Goal: Task Accomplishment & Management: Use online tool/utility

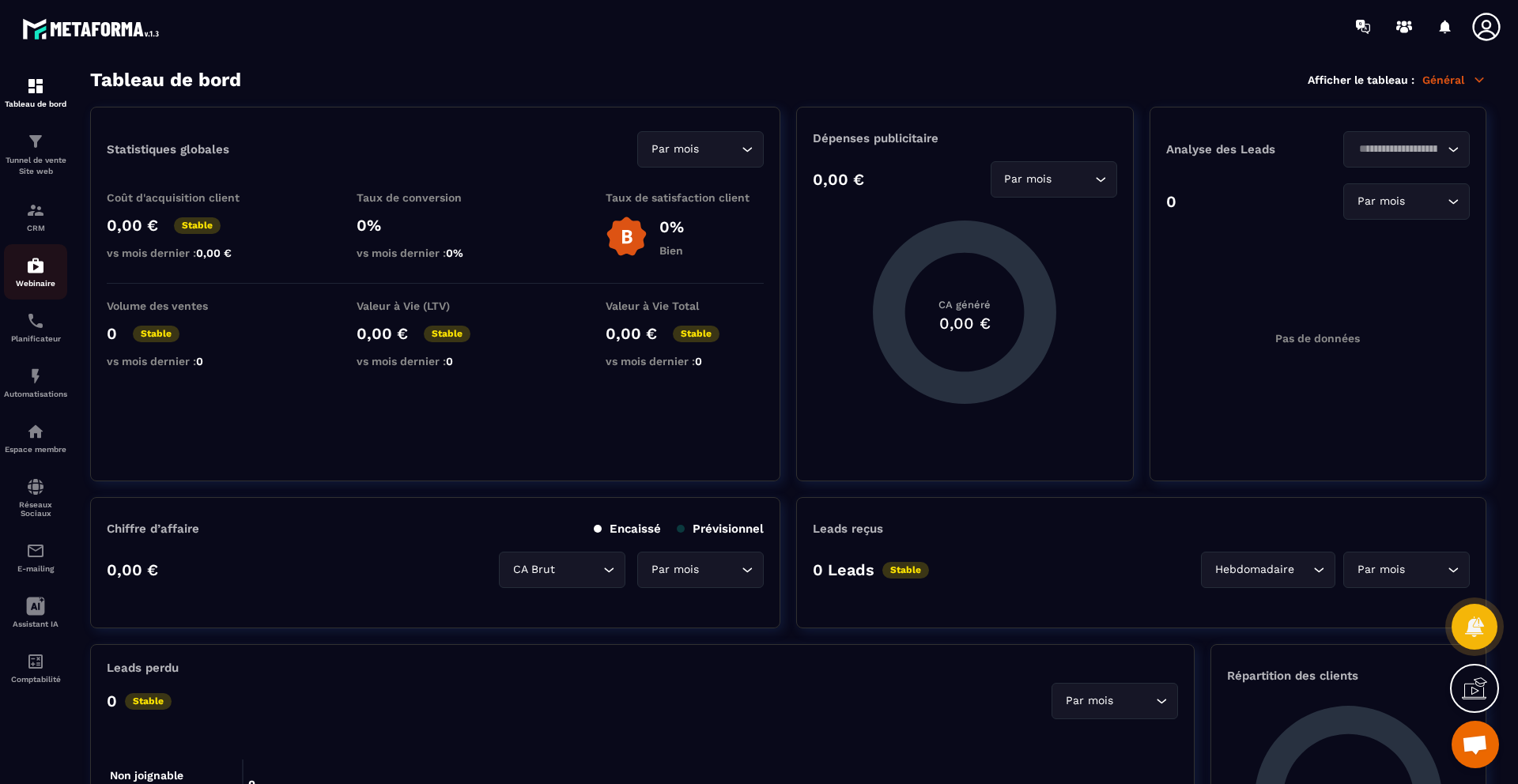
click at [42, 267] on img at bounding box center [35, 265] width 19 height 19
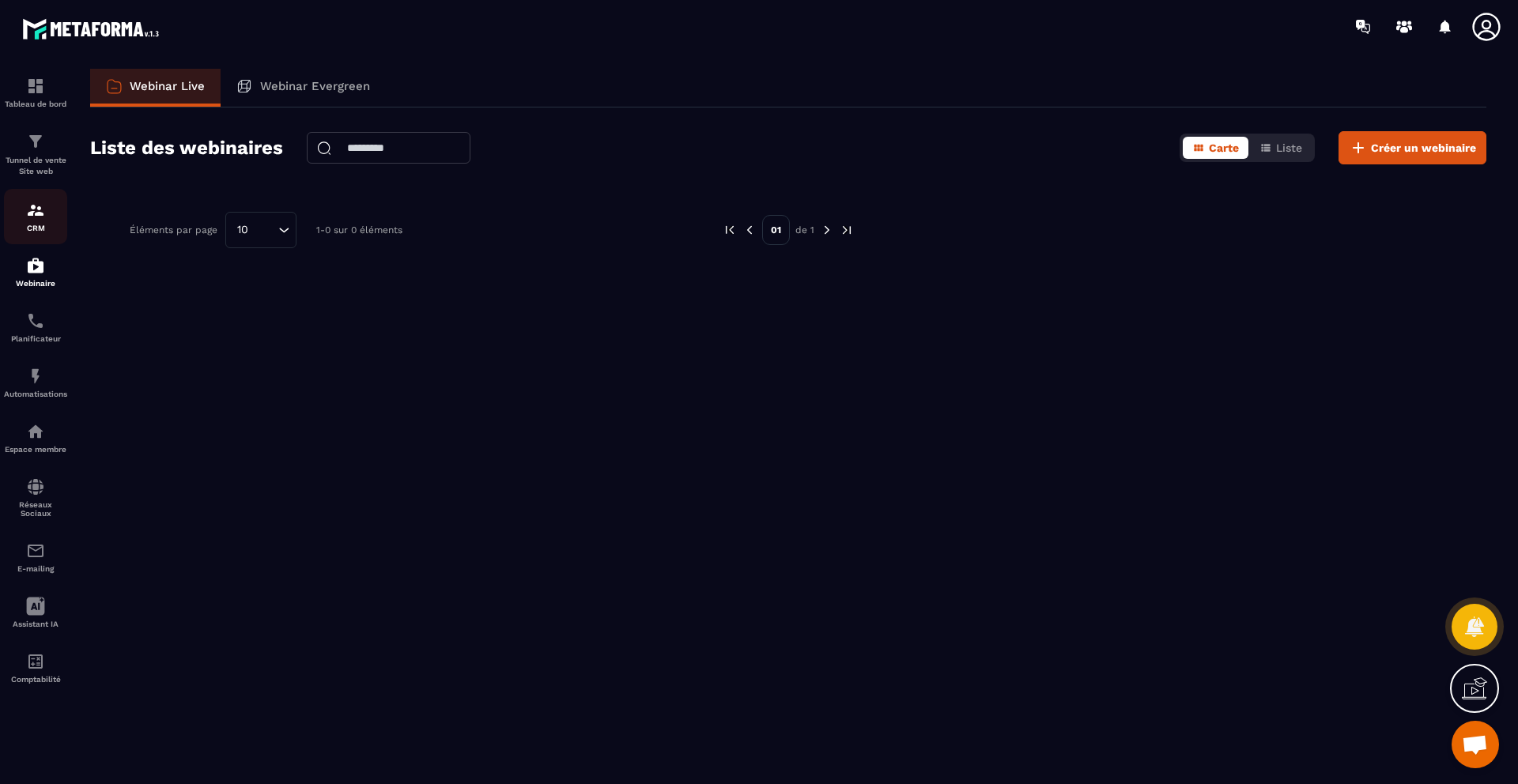
click at [43, 221] on div "CRM" at bounding box center [36, 216] width 63 height 32
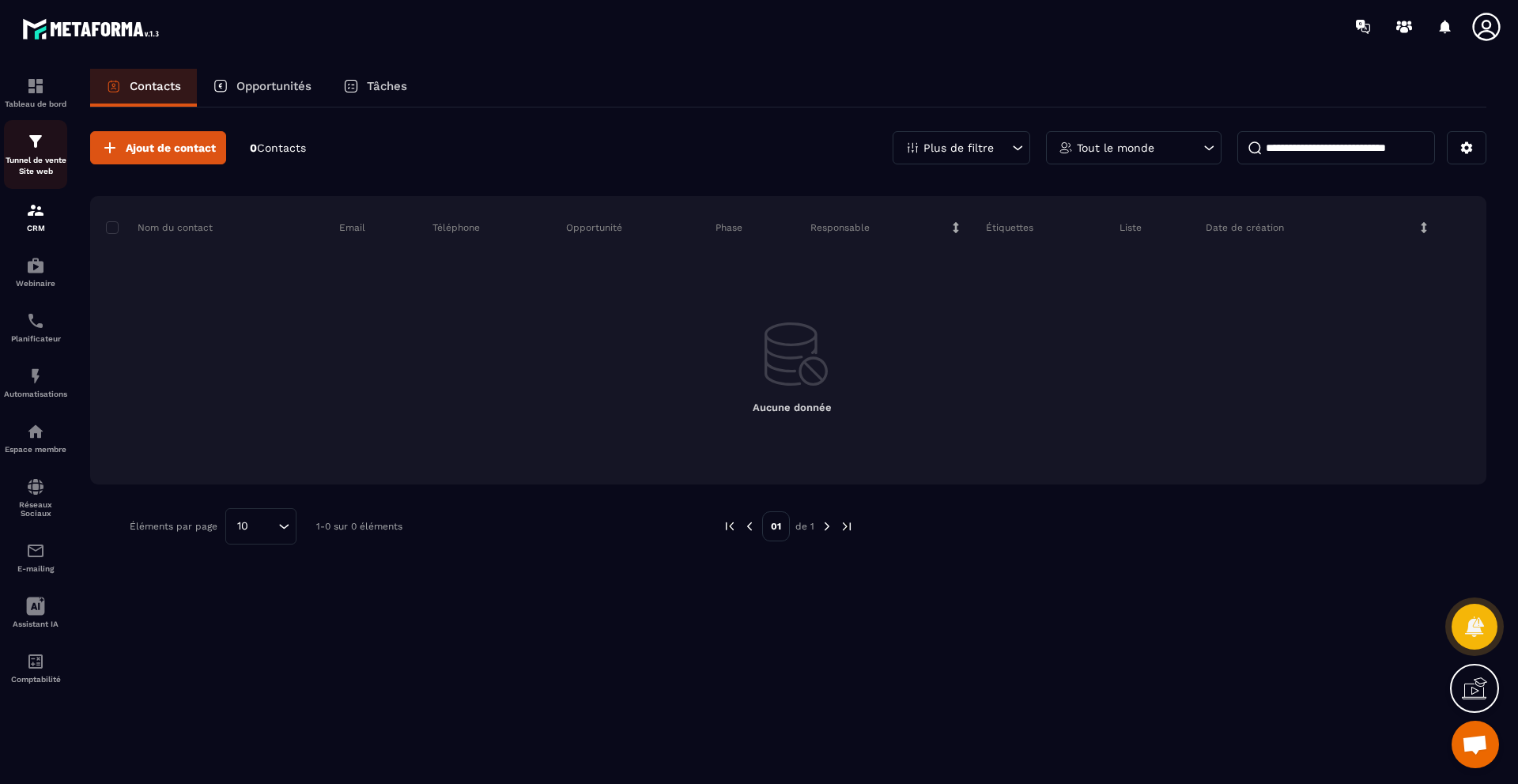
click at [67, 160] on link "Tunnel de vente Site web" at bounding box center [36, 154] width 63 height 69
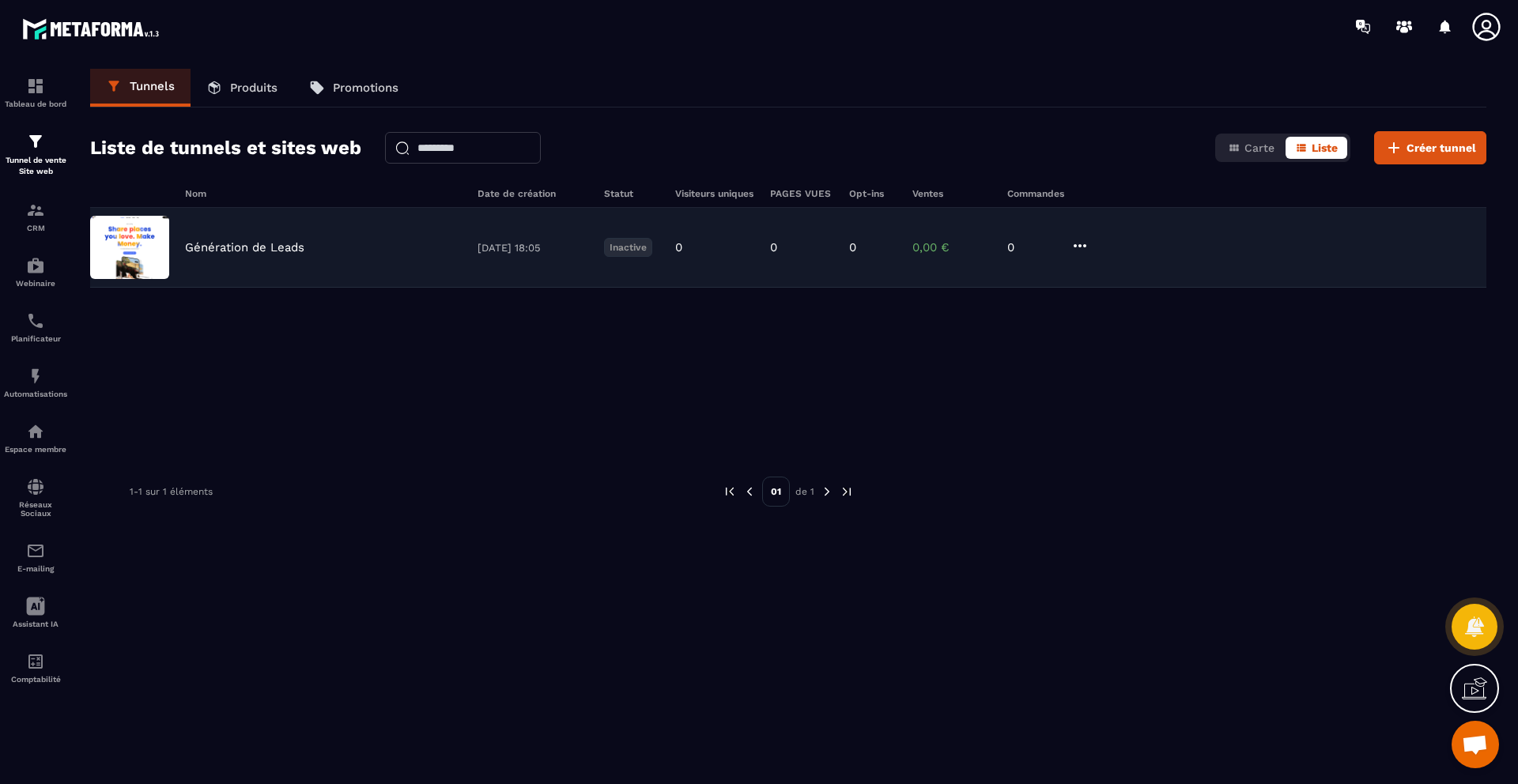
click at [393, 253] on div "Génération de Leads" at bounding box center [323, 248] width 277 height 15
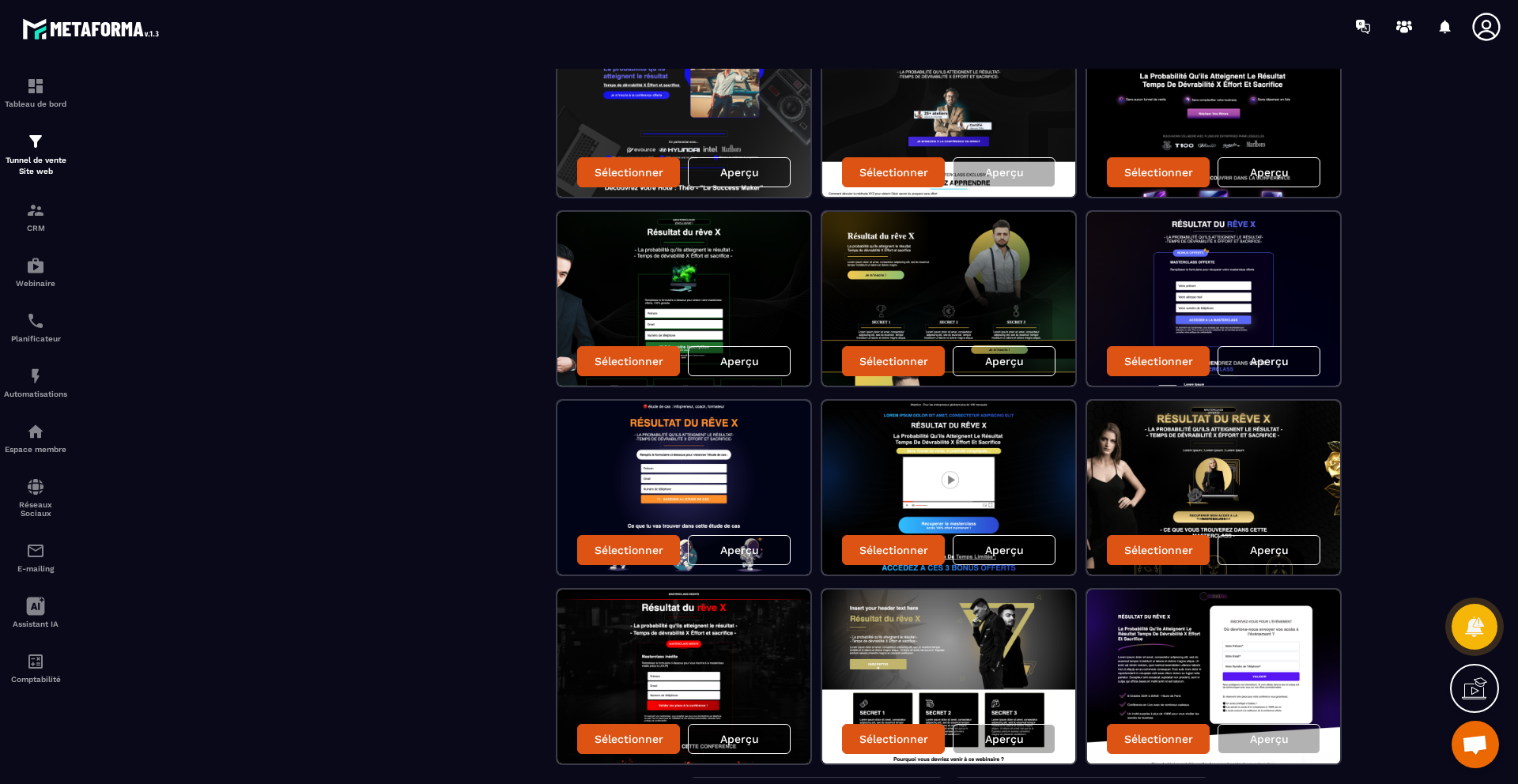
scroll to position [1171, 0]
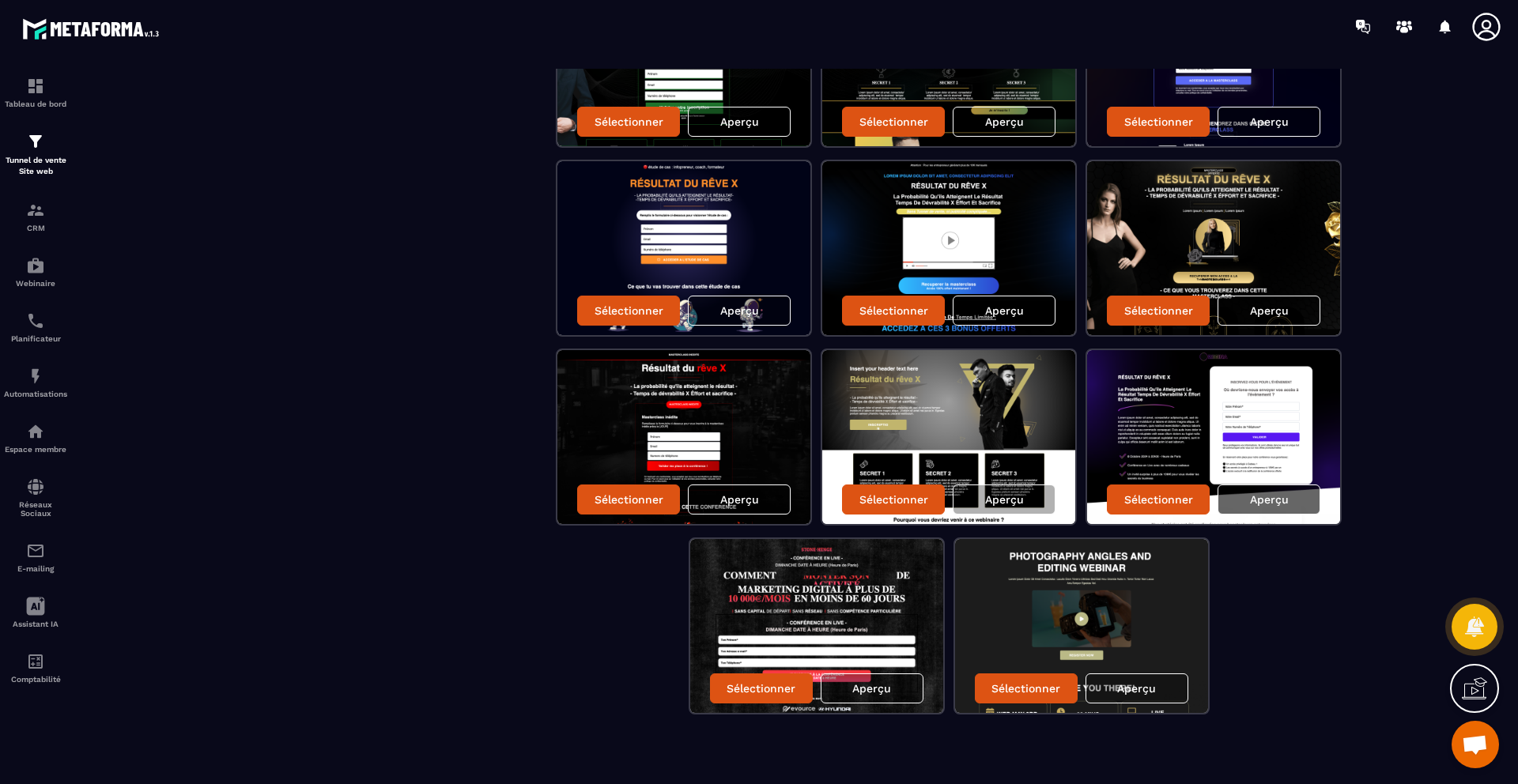
click at [1290, 498] on div "Aperçu" at bounding box center [1269, 499] width 103 height 30
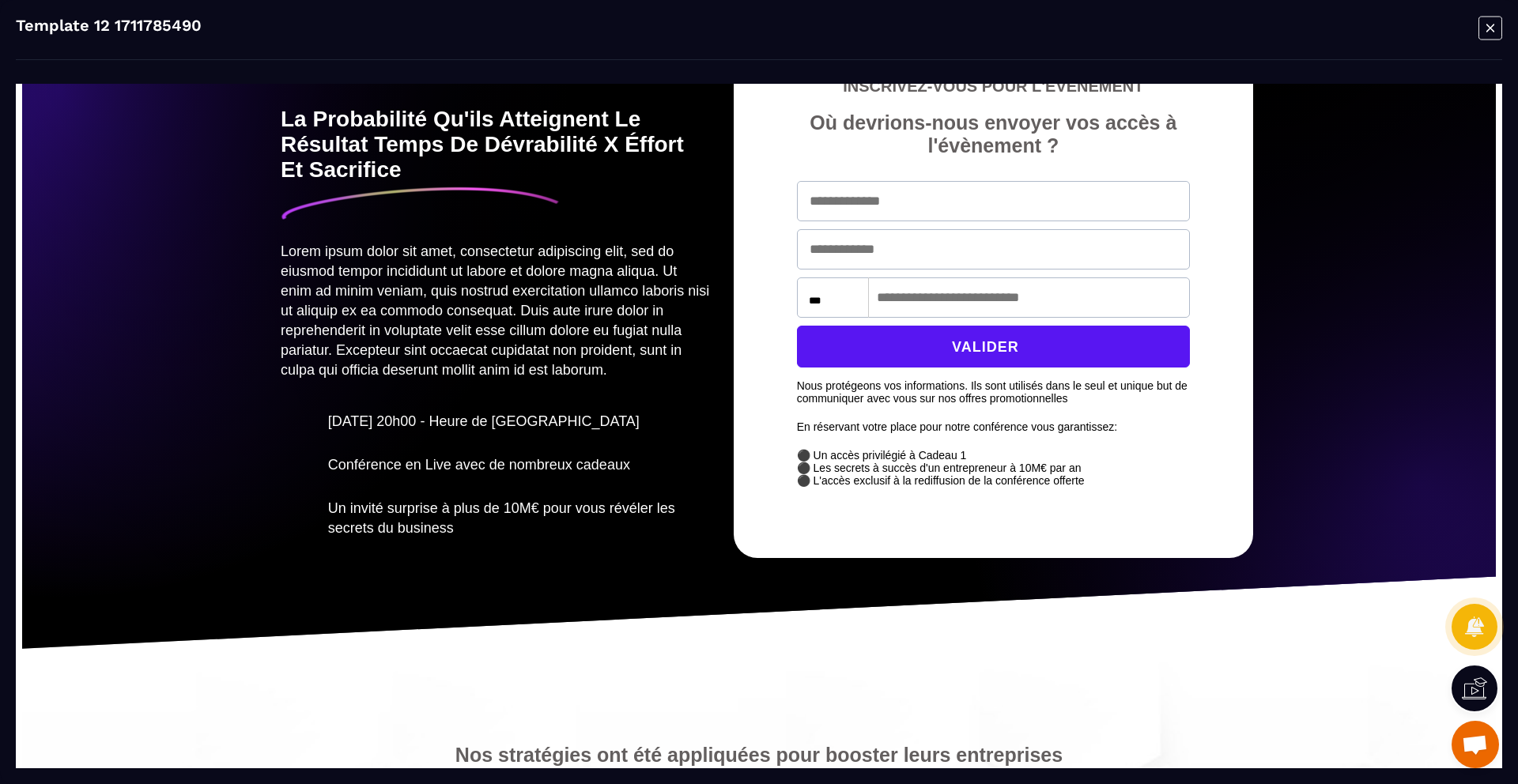
scroll to position [0, 0]
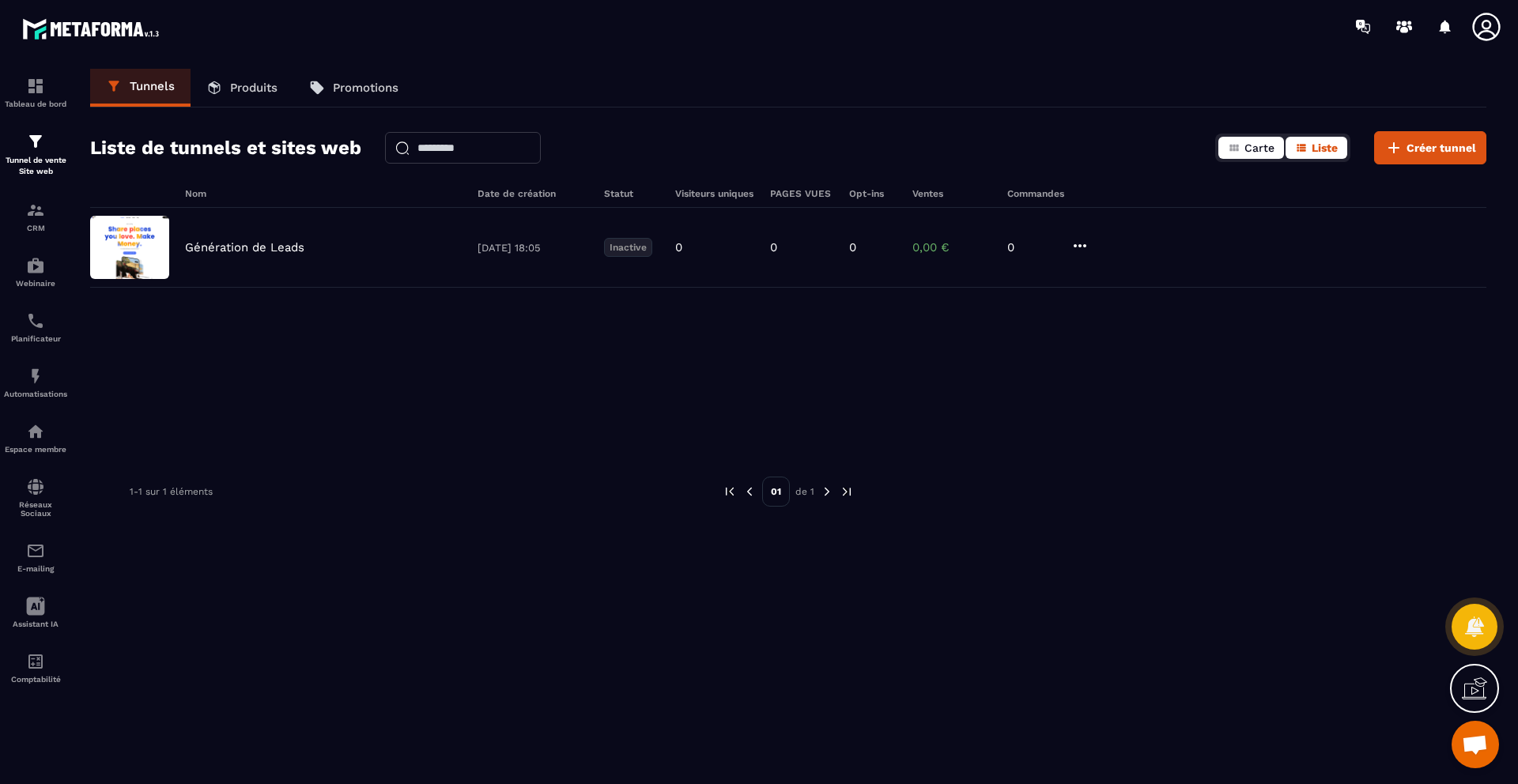
click at [1248, 152] on span "Carte" at bounding box center [1259, 148] width 30 height 13
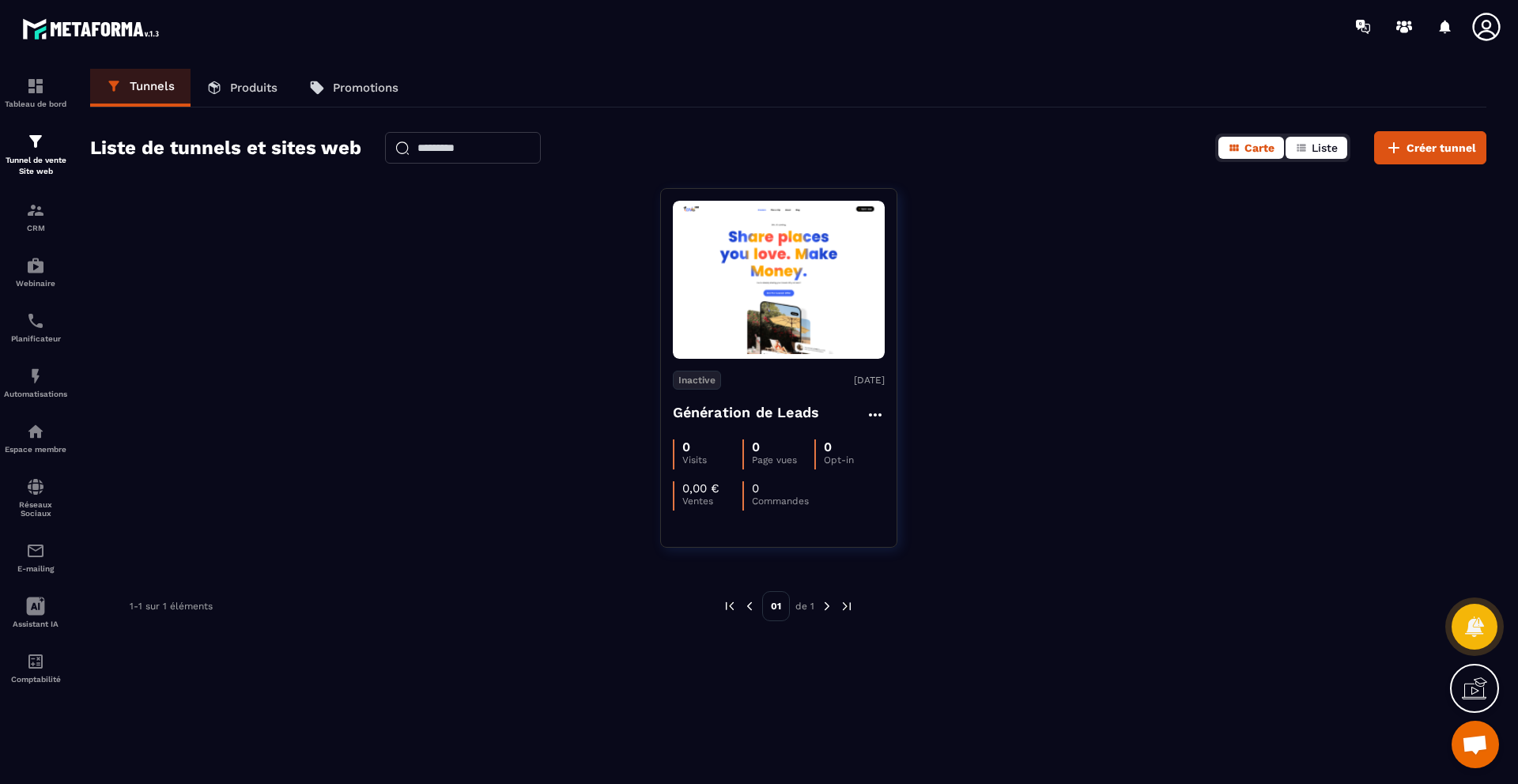
click at [1309, 149] on button "Liste" at bounding box center [1316, 147] width 62 height 22
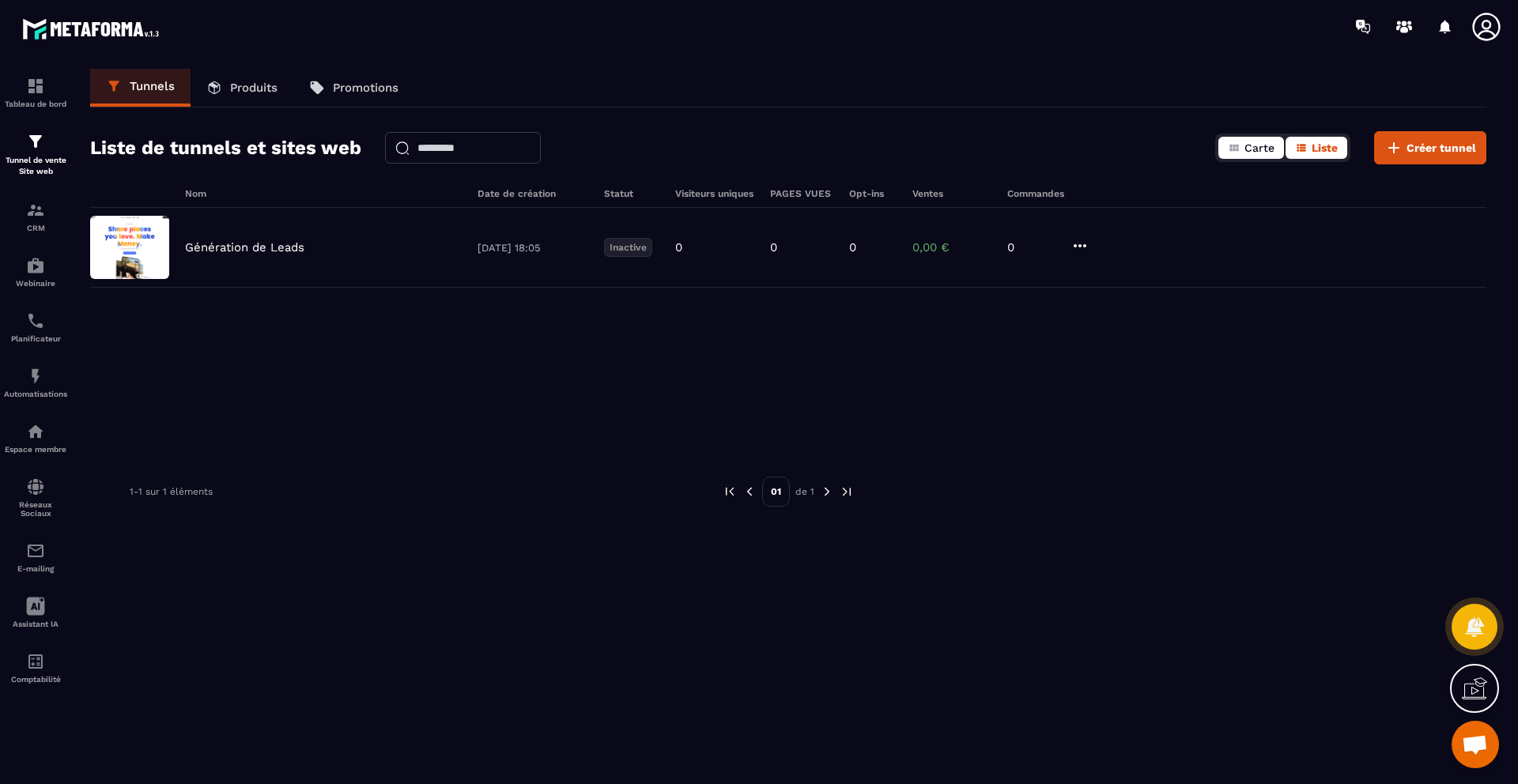
click at [1249, 147] on span "Carte" at bounding box center [1259, 148] width 30 height 13
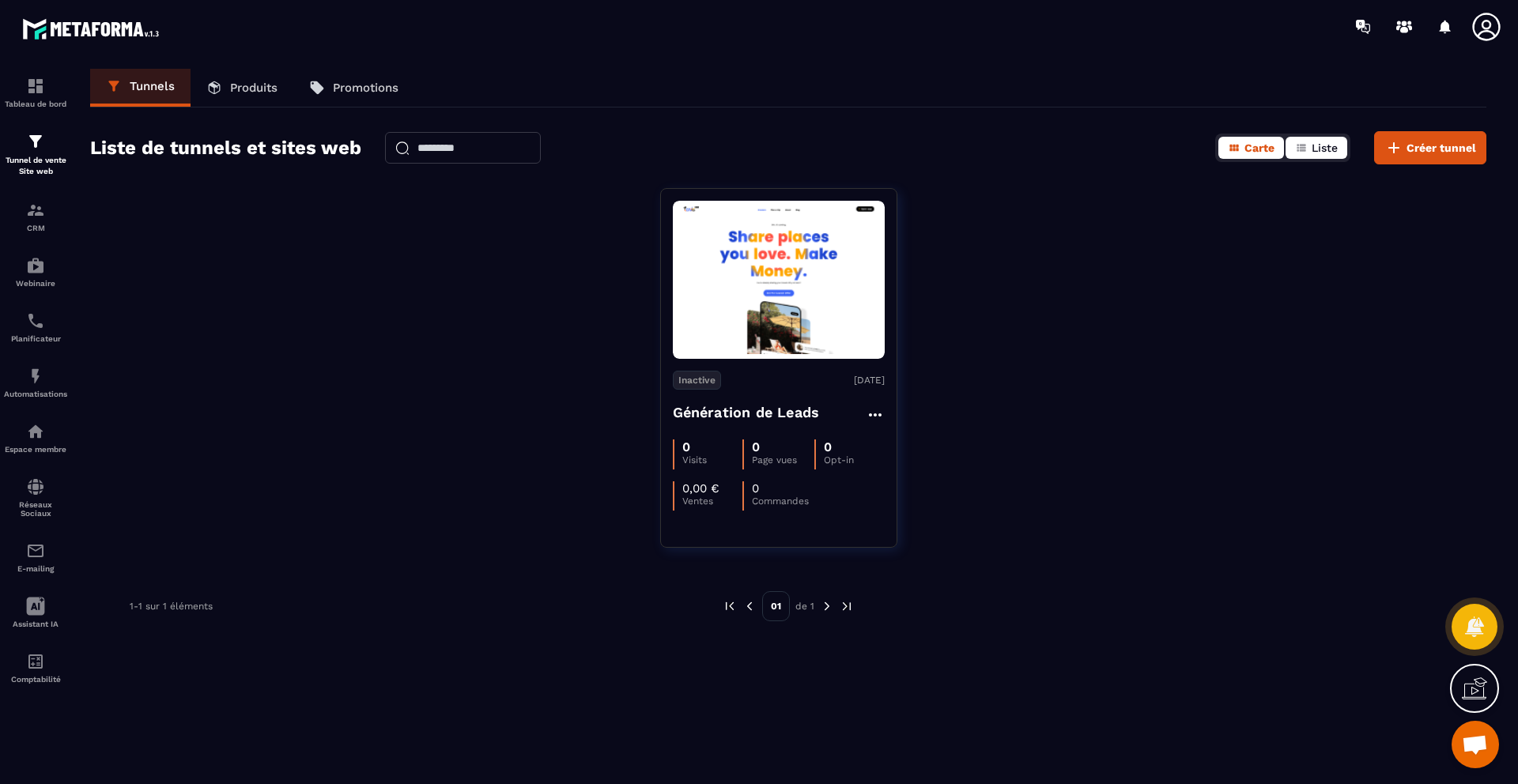
click at [1308, 152] on button "Liste" at bounding box center [1316, 147] width 62 height 22
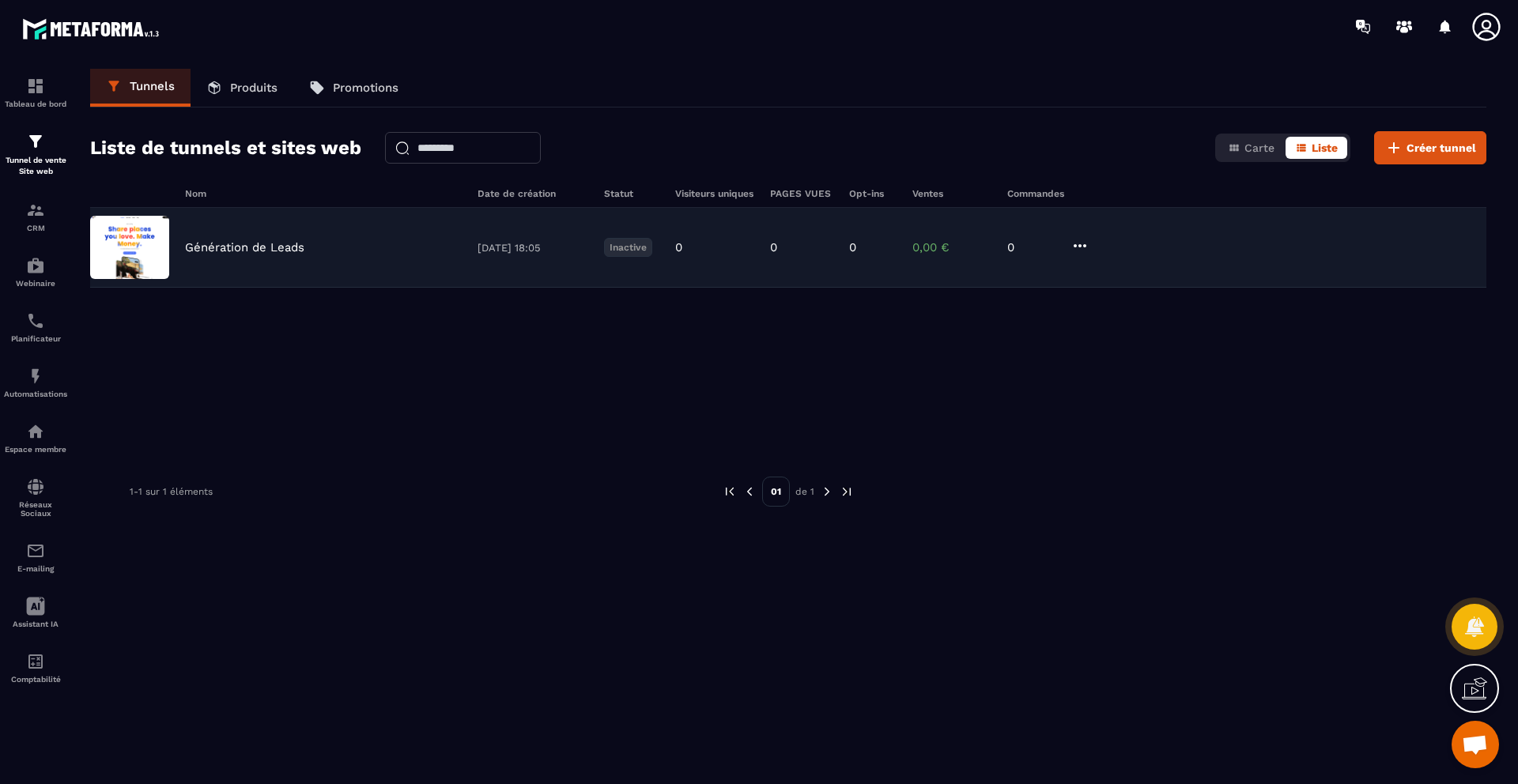
click at [813, 282] on div "Génération de Leads [DATE] 18:05 Inactive 0 0 0 0,00 € 0" at bounding box center [788, 248] width 1396 height 80
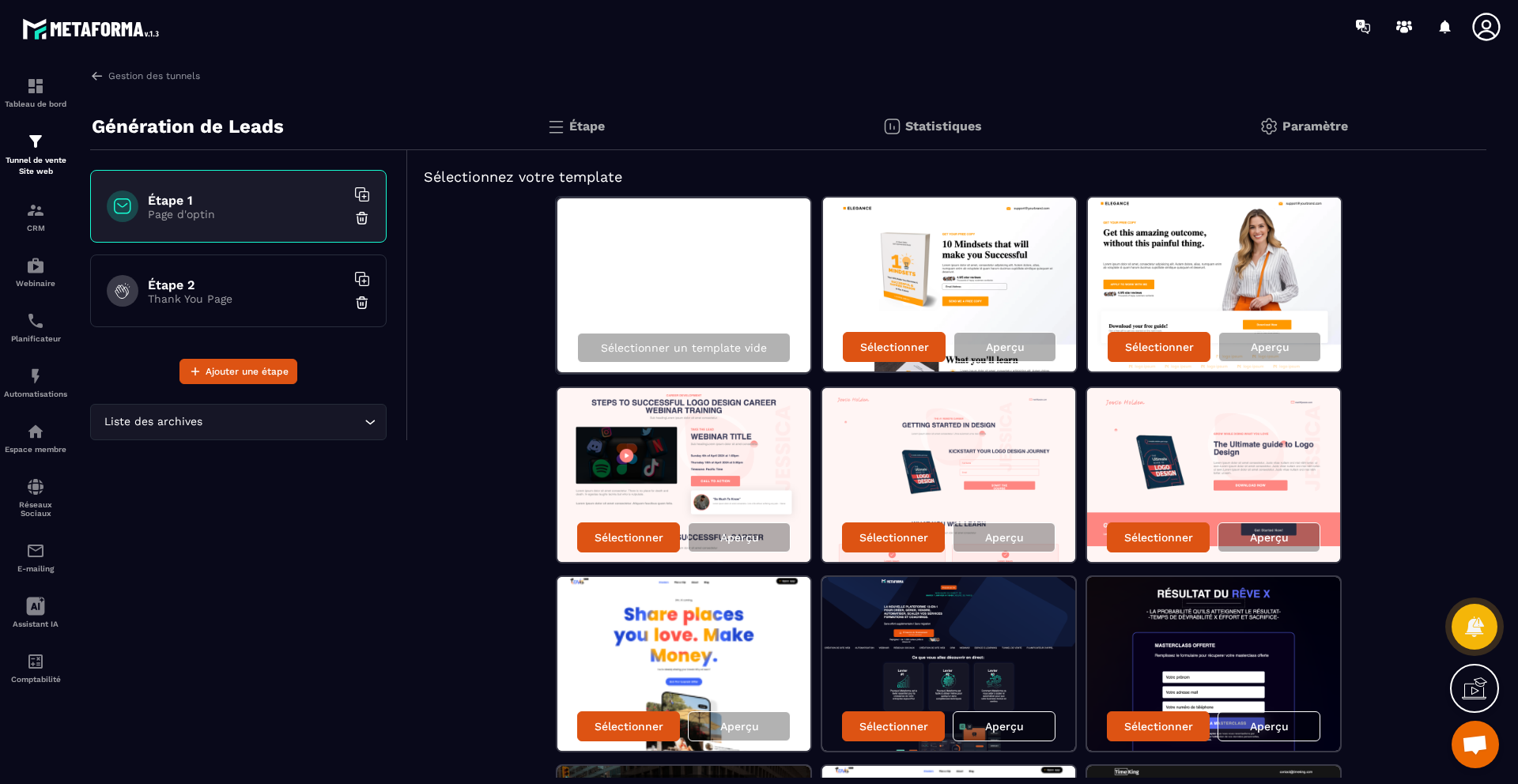
click at [990, 132] on div "Statistiques" at bounding box center [932, 127] width 377 height 47
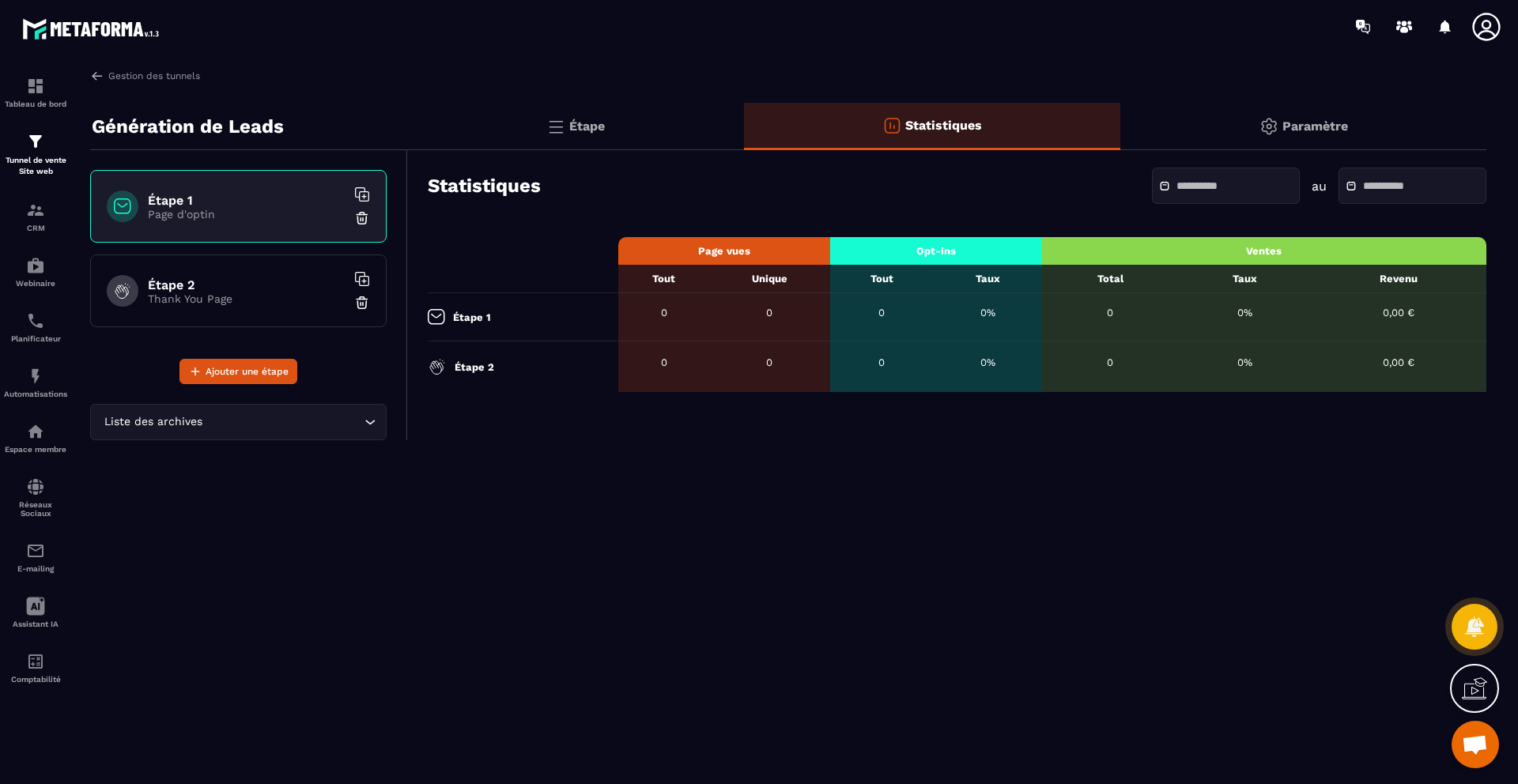
click at [1337, 123] on p "Paramètre" at bounding box center [1314, 126] width 66 height 15
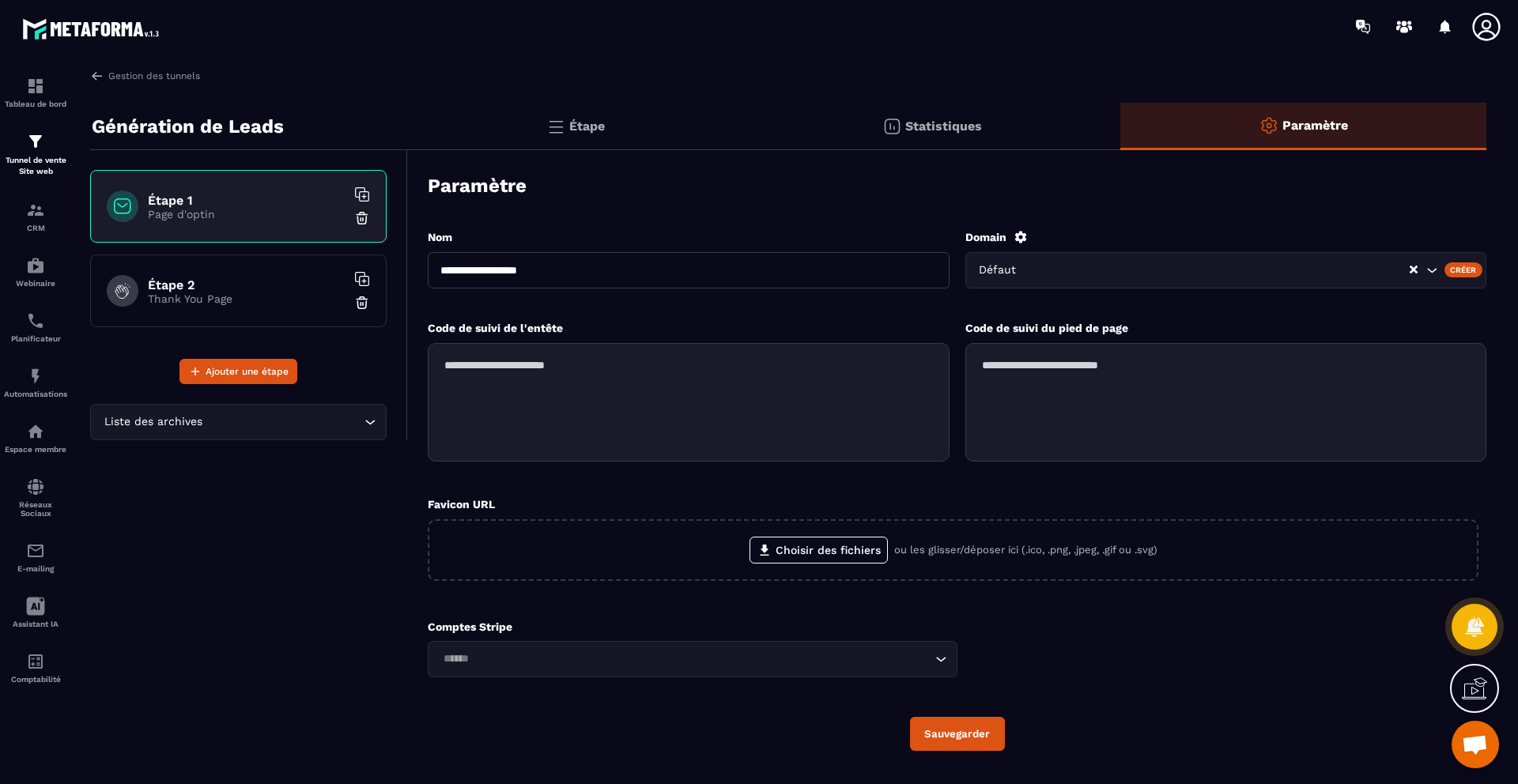
click at [947, 130] on p "Statistiques" at bounding box center [943, 126] width 76 height 15
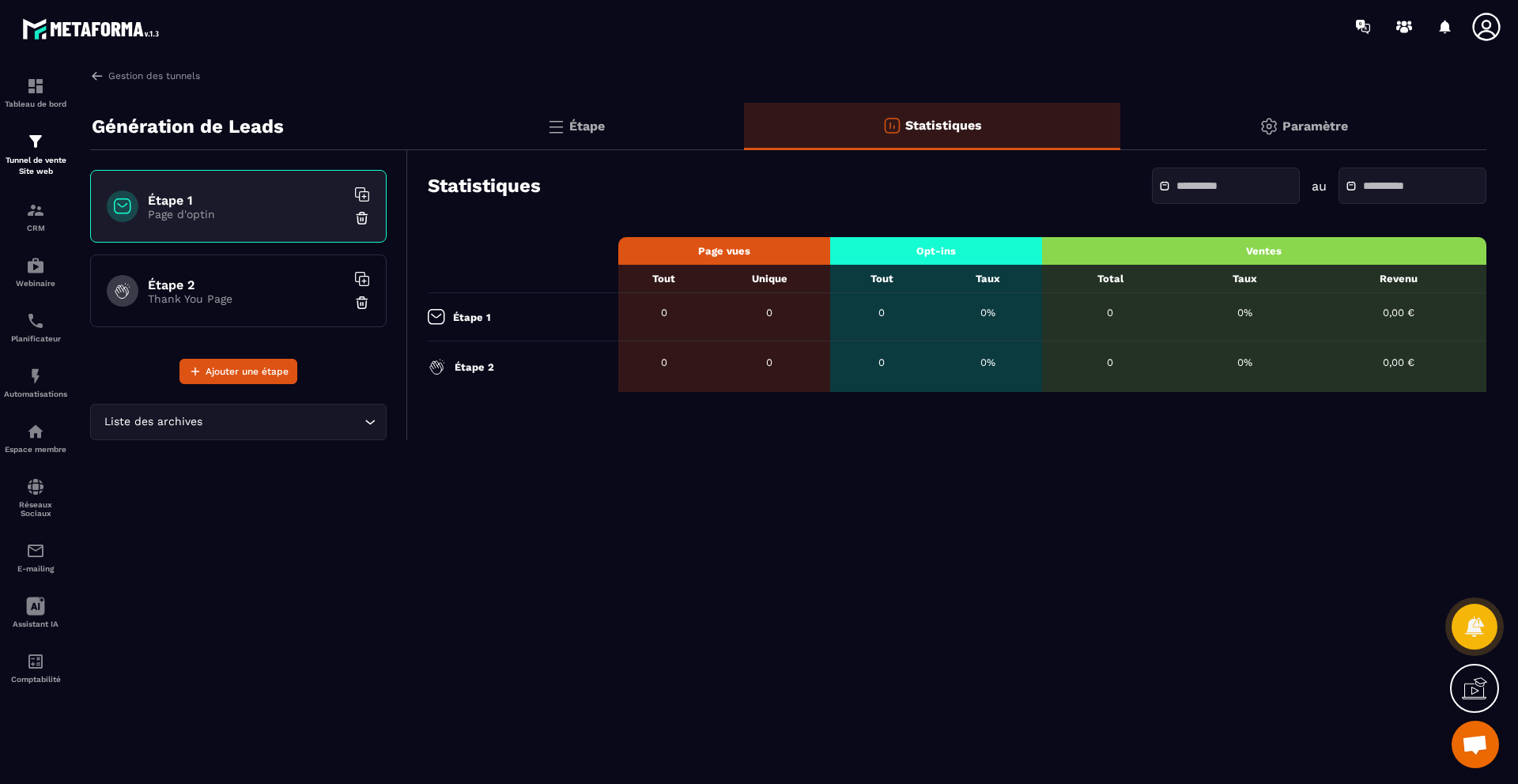
click at [1306, 118] on p "Paramètre" at bounding box center [1314, 126] width 66 height 15
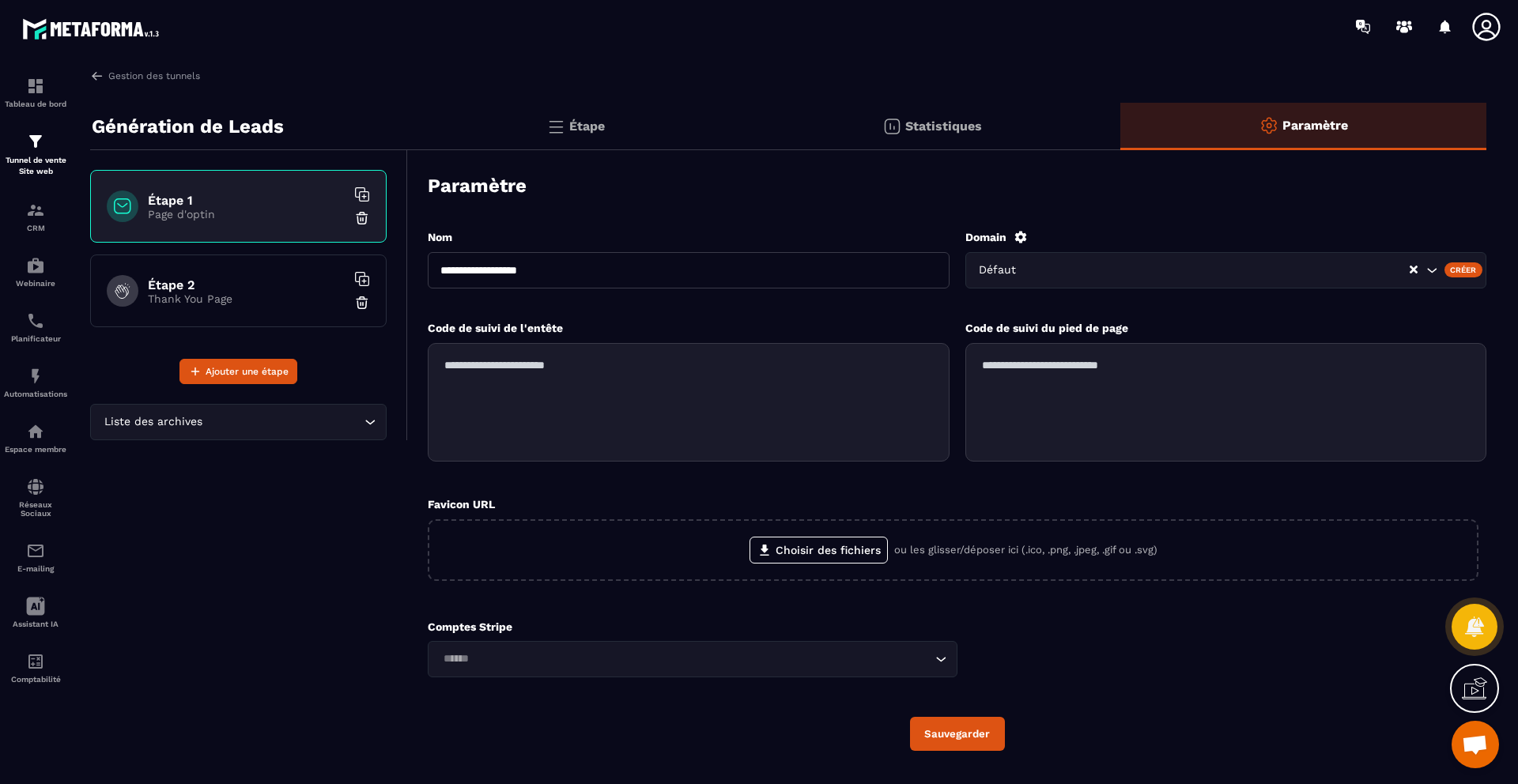
click at [261, 288] on h6 "Étape 2" at bounding box center [246, 285] width 197 height 15
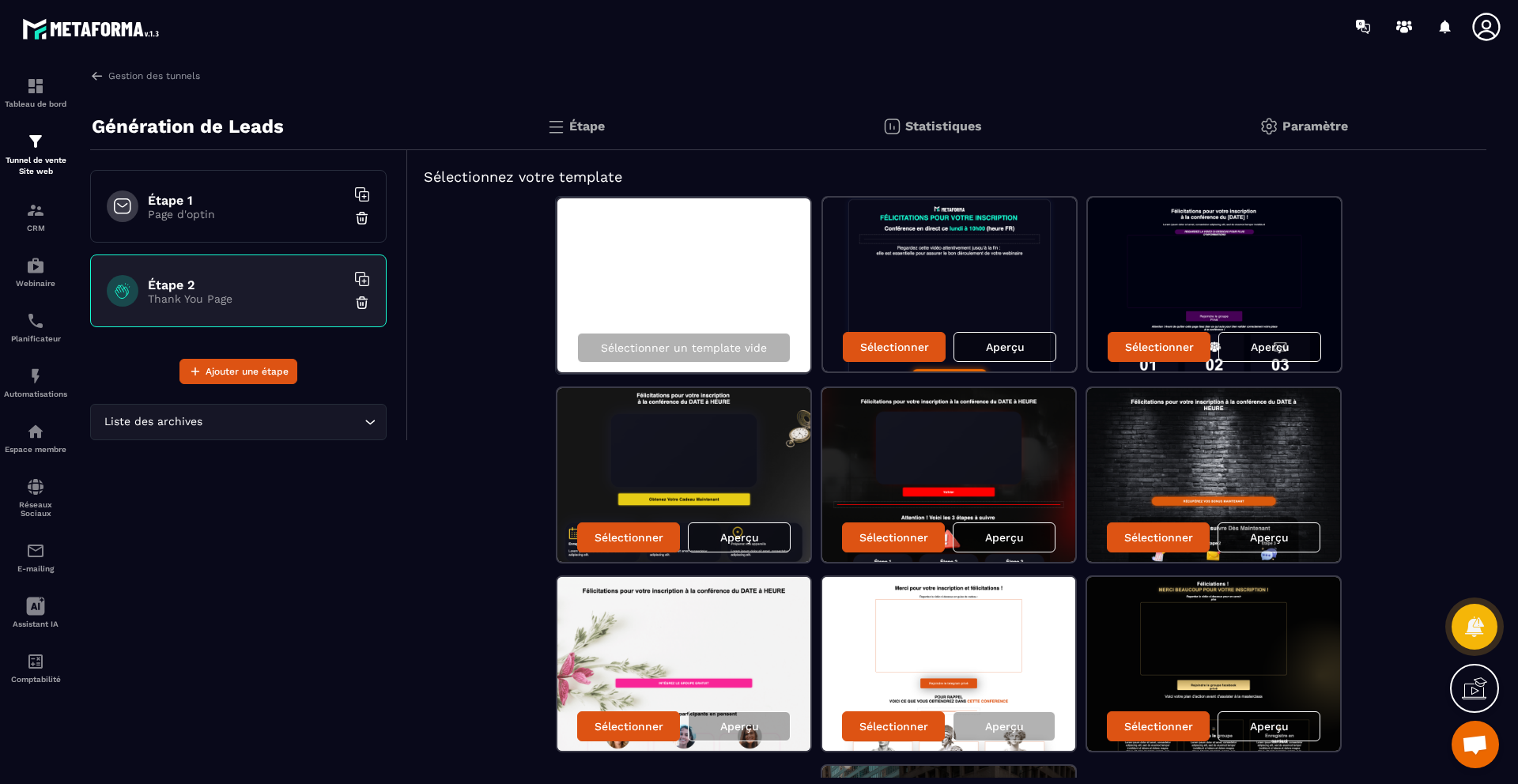
click at [262, 220] on p "Page d'optin" at bounding box center [246, 214] width 197 height 13
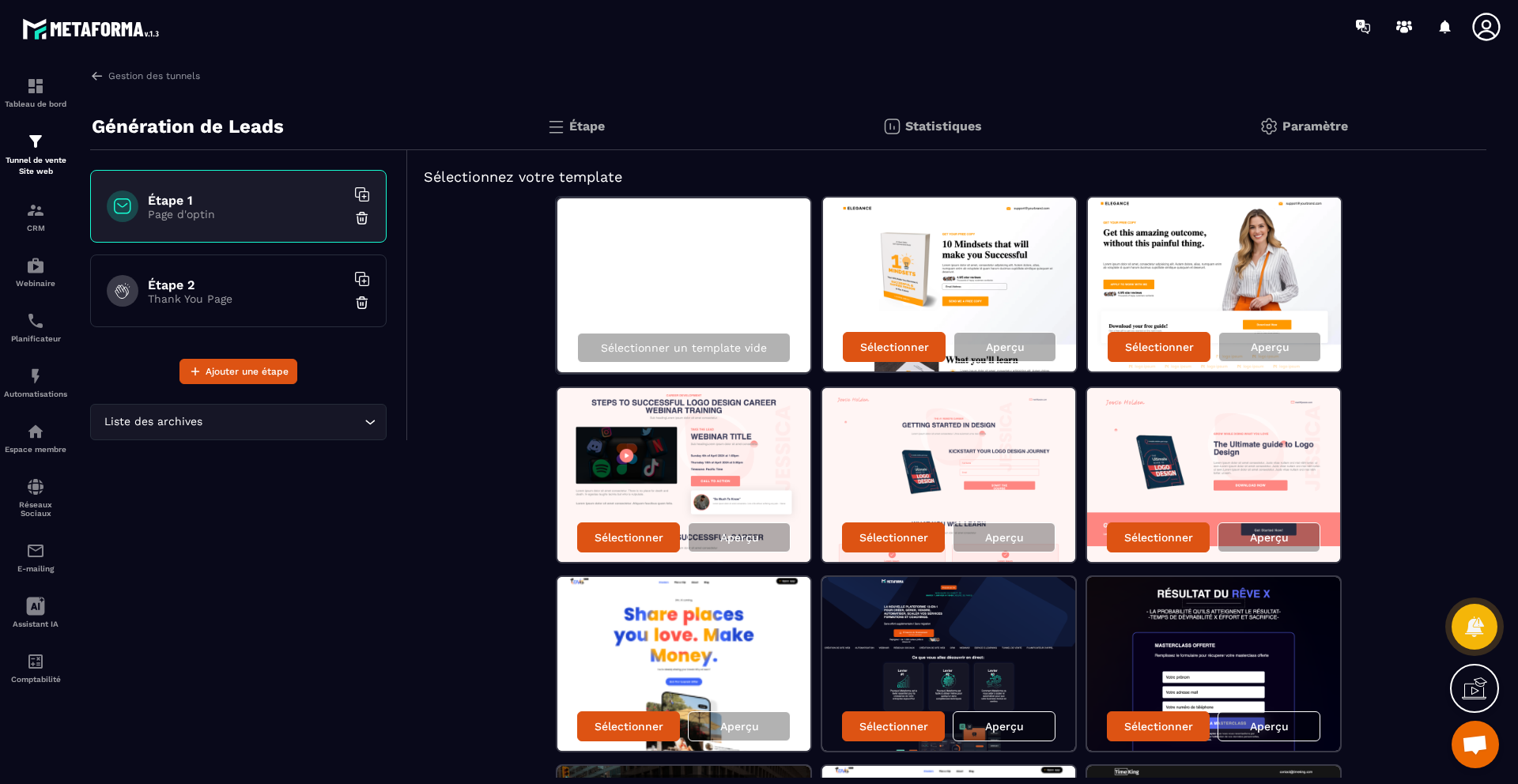
click at [580, 123] on p "Étape" at bounding box center [587, 126] width 36 height 15
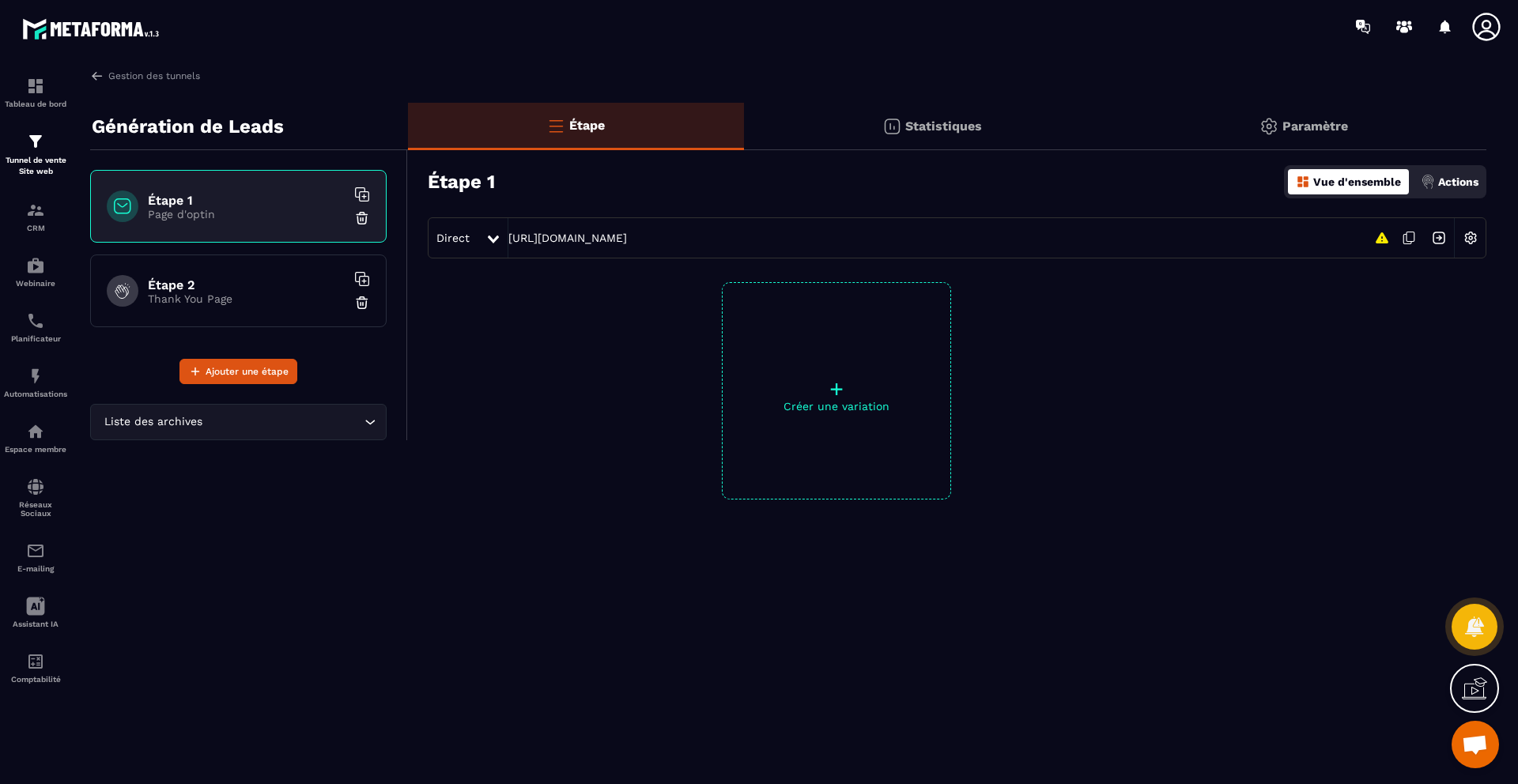
click at [308, 292] on p "Thank You Page" at bounding box center [246, 299] width 197 height 13
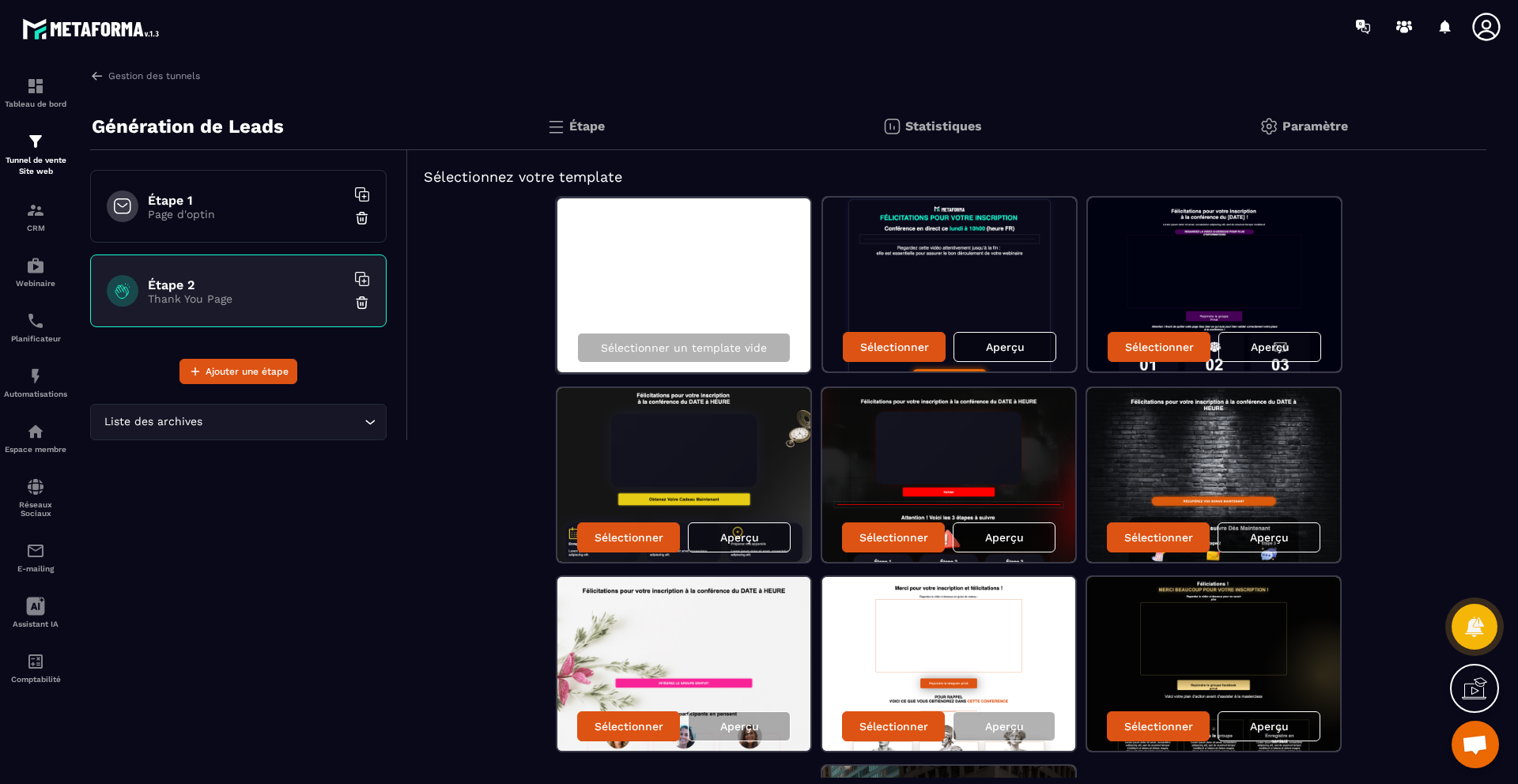
click at [304, 218] on p "Page d'optin" at bounding box center [246, 214] width 197 height 13
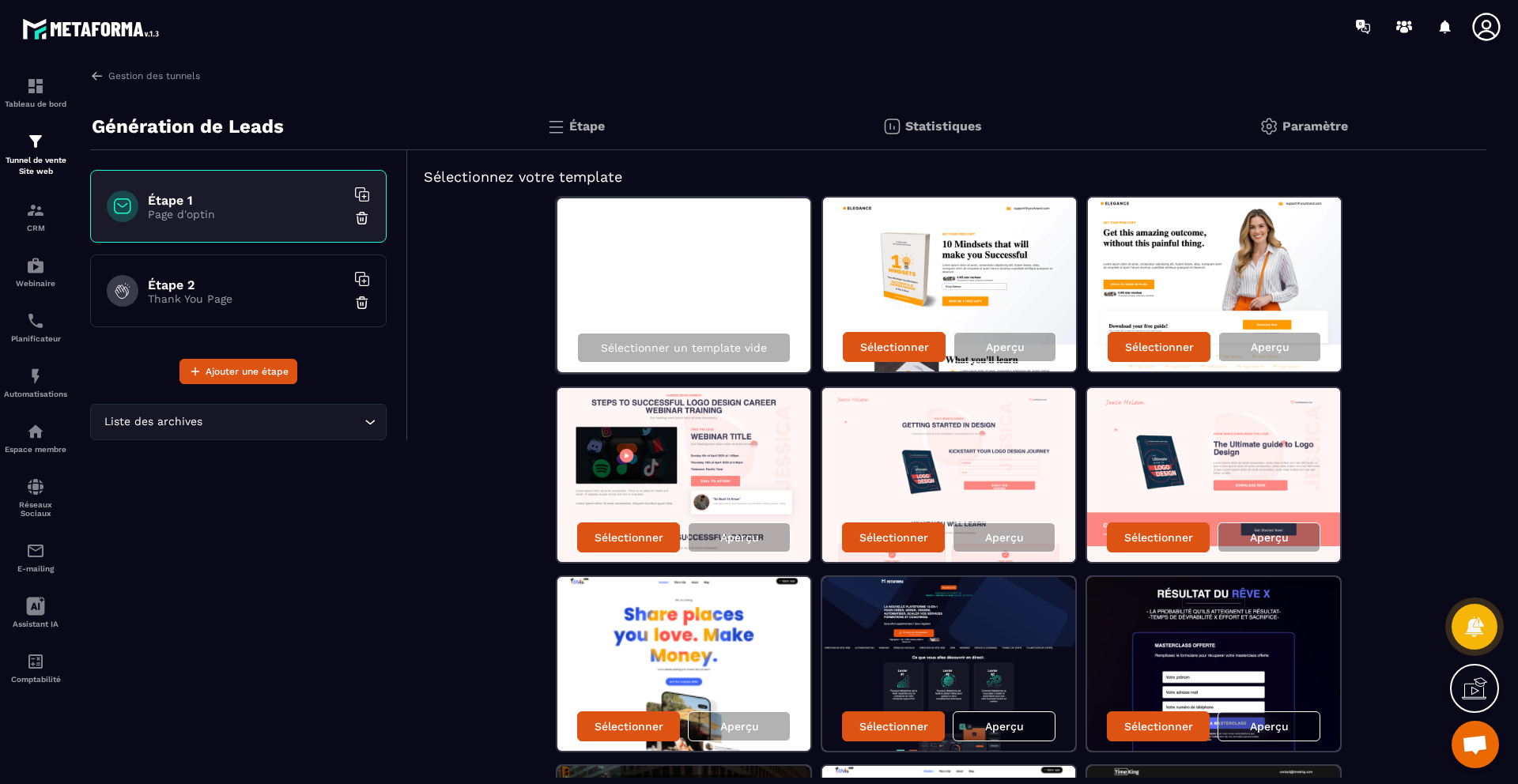
click at [300, 289] on h6 "Étape 2" at bounding box center [246, 285] width 197 height 15
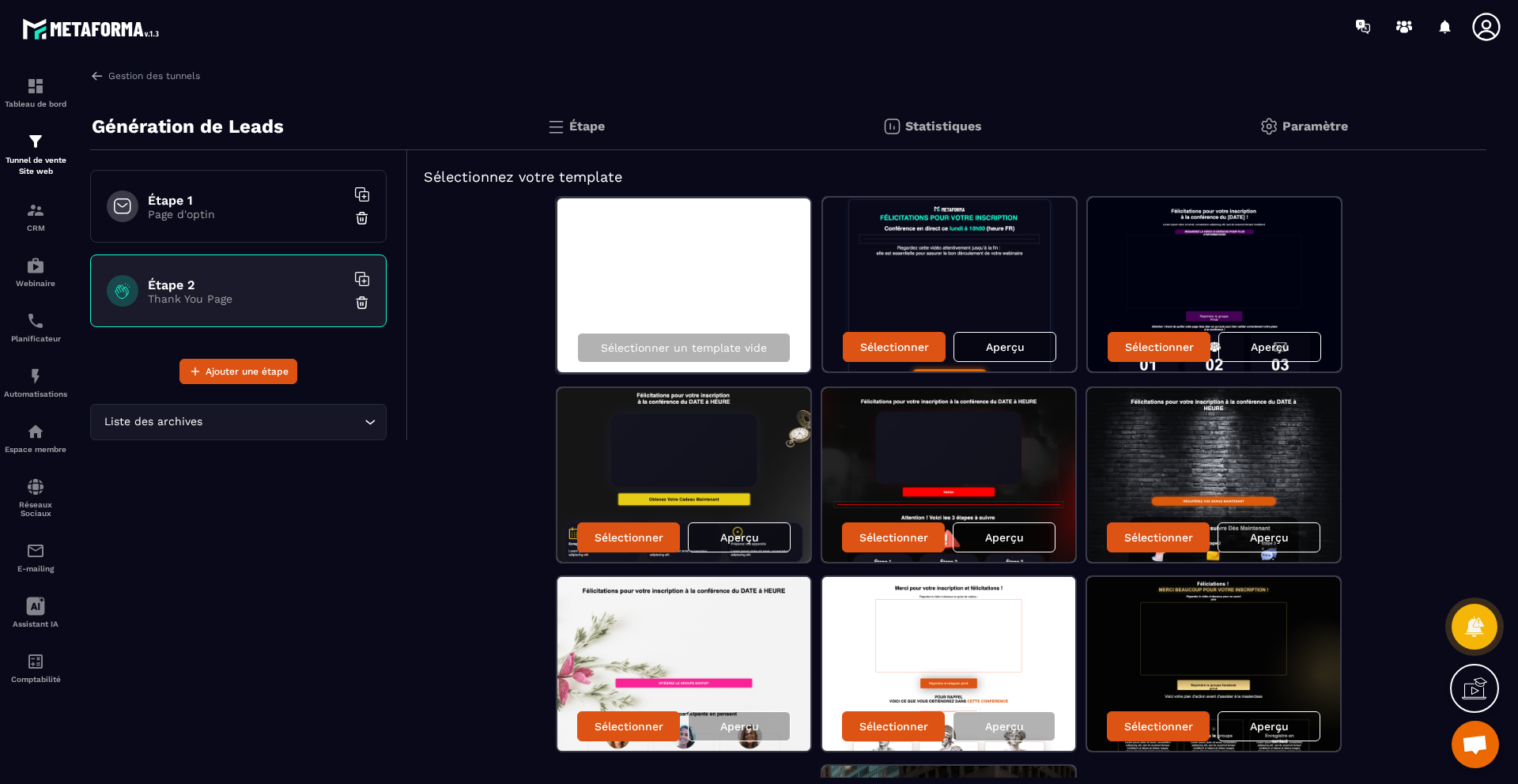
click at [1300, 129] on p "Paramètre" at bounding box center [1314, 126] width 66 height 15
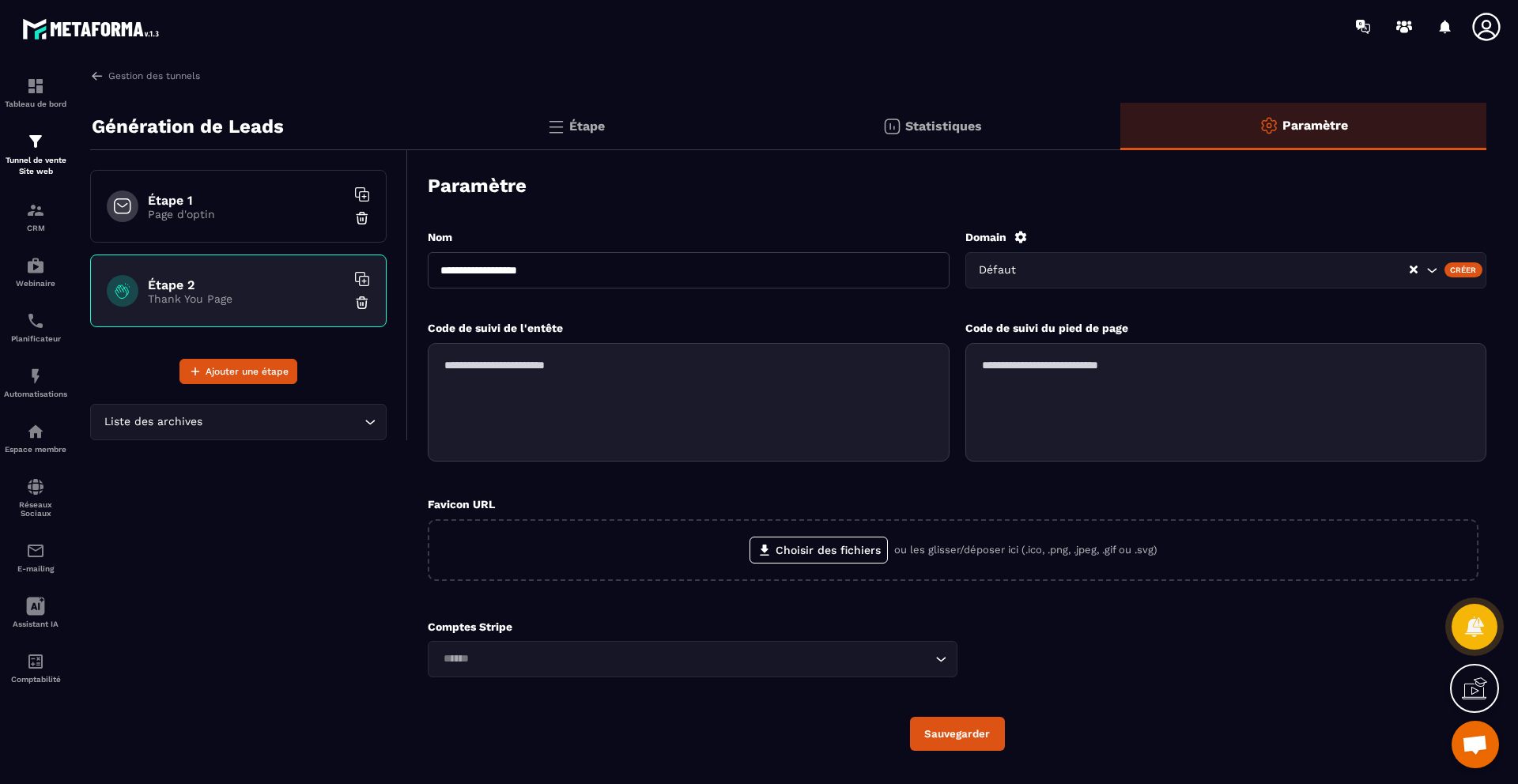
click at [313, 420] on input "Search for option" at bounding box center [282, 421] width 155 height 17
click at [351, 421] on input "Search for option" at bounding box center [231, 421] width 260 height 17
click at [364, 421] on icon "Search for option" at bounding box center [369, 421] width 15 height 15
click at [104, 75] on link "Gestion des tunnels" at bounding box center [144, 76] width 110 height 15
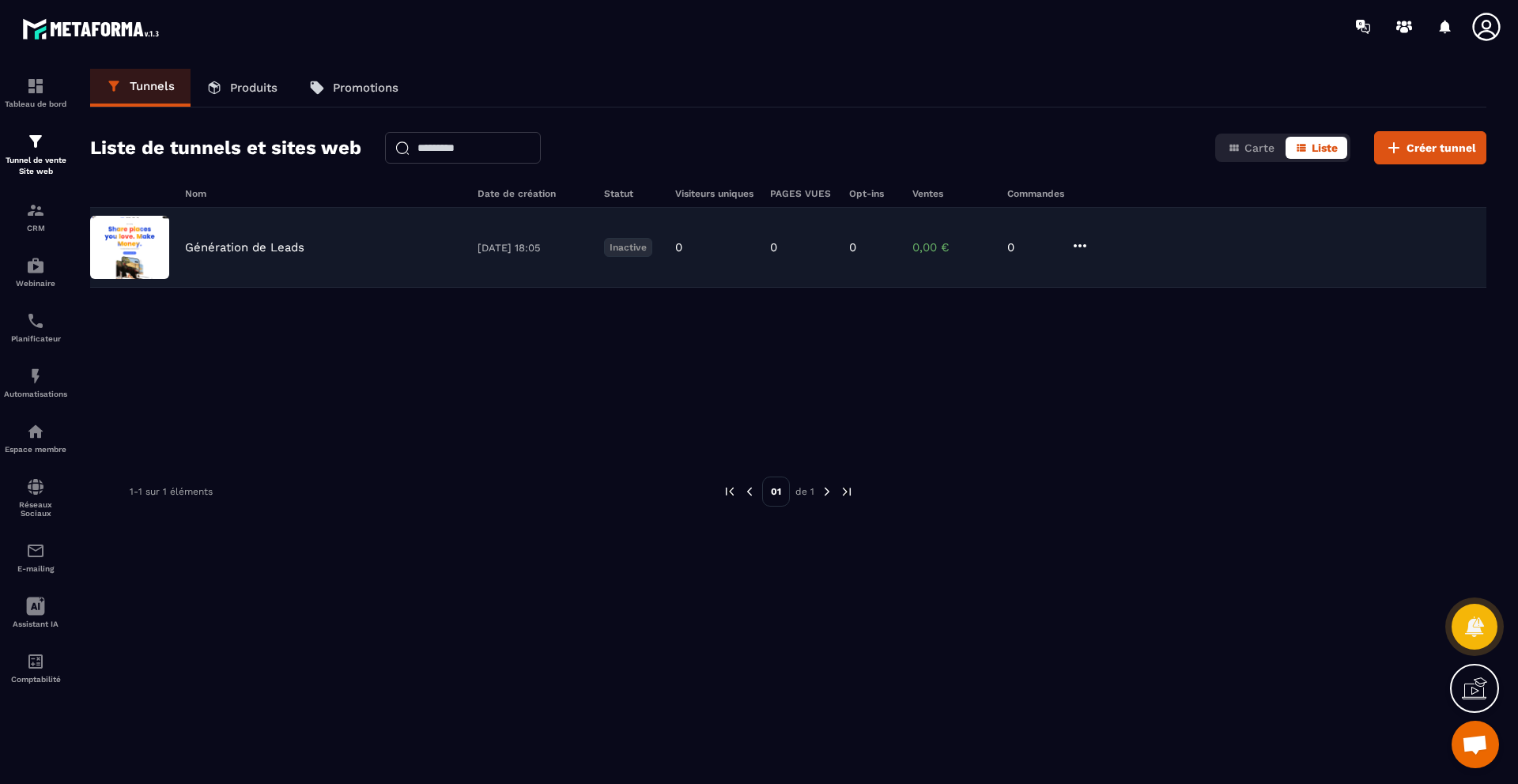
click at [1082, 244] on icon at bounding box center [1079, 245] width 19 height 19
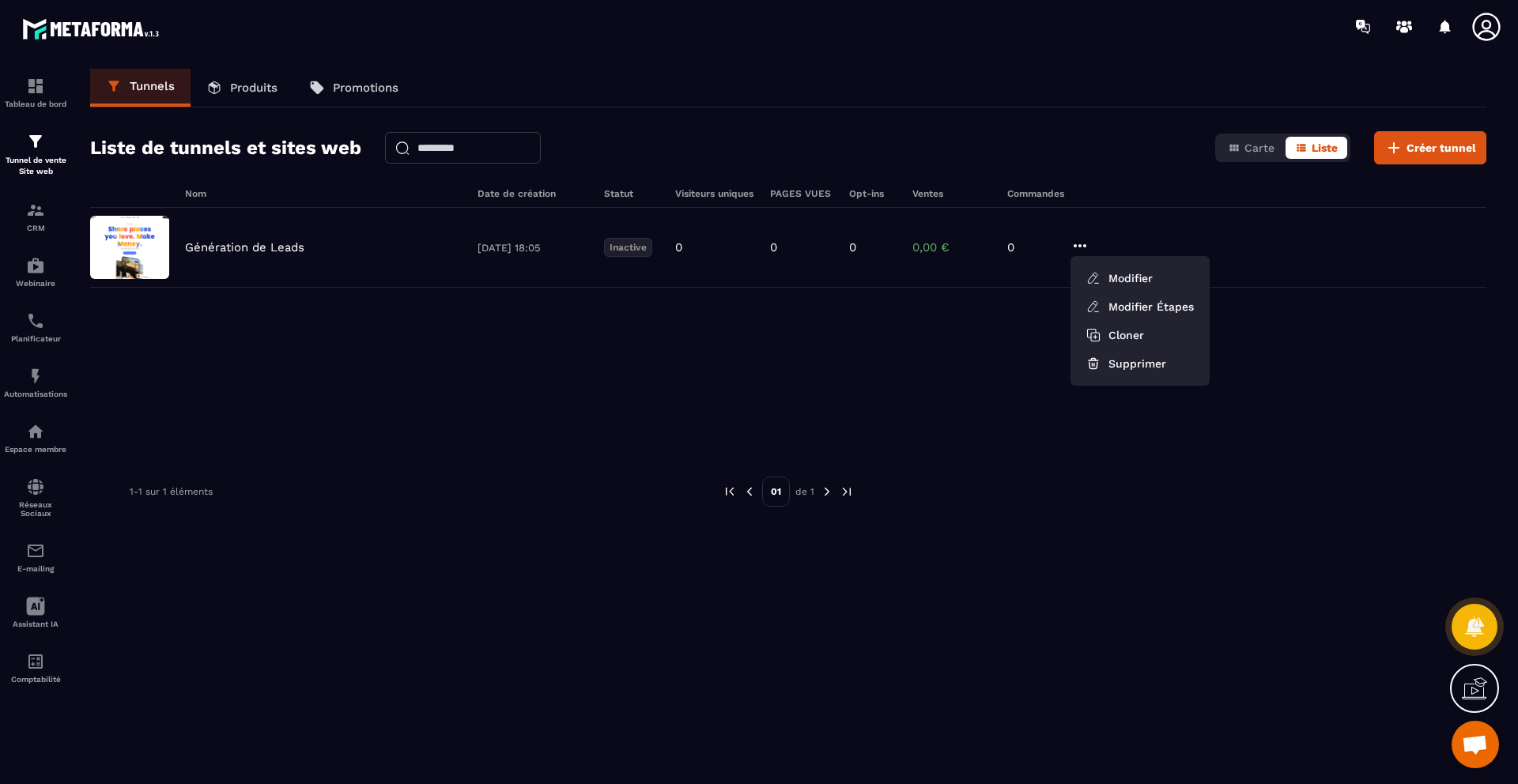
click at [951, 365] on div "Génération de Leads [DATE] 18:05 Inactive 0 0 0 0,00 € 0 Modifier Modifier Étap…" at bounding box center [788, 326] width 1396 height 237
